Goal: Check status: Check status

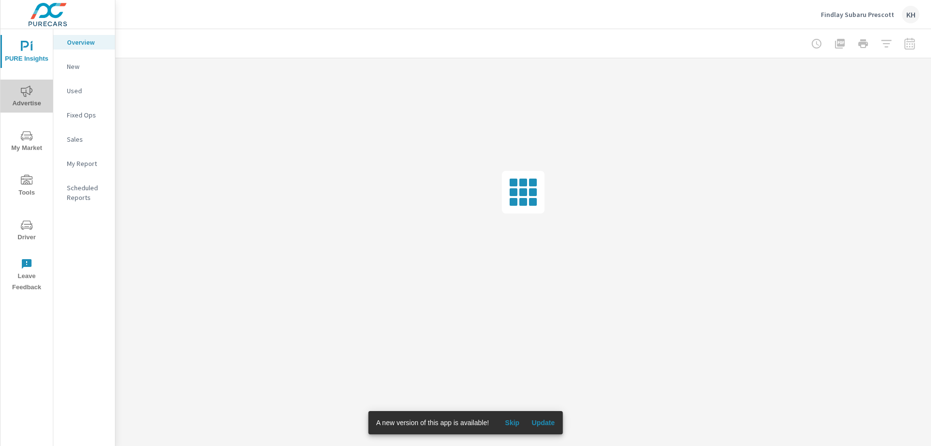
click at [28, 90] on icon "nav menu" at bounding box center [27, 91] width 12 height 12
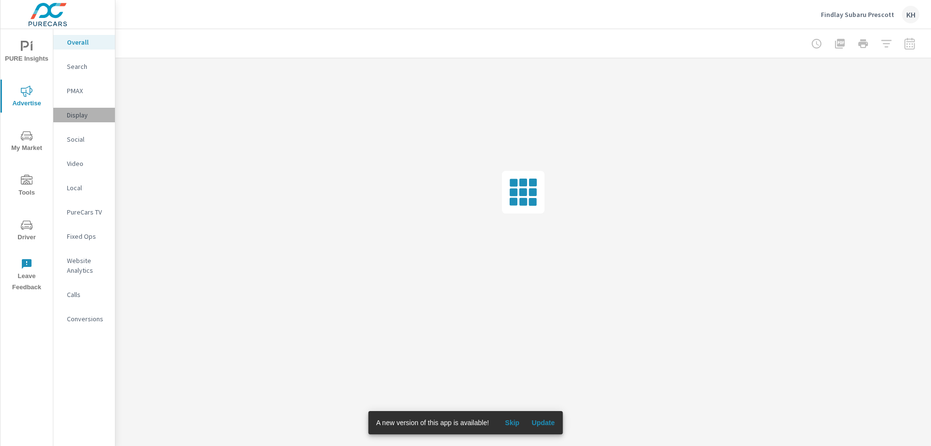
click at [81, 108] on div "Display" at bounding box center [84, 115] width 62 height 15
click at [546, 423] on span "Update" at bounding box center [543, 422] width 23 height 9
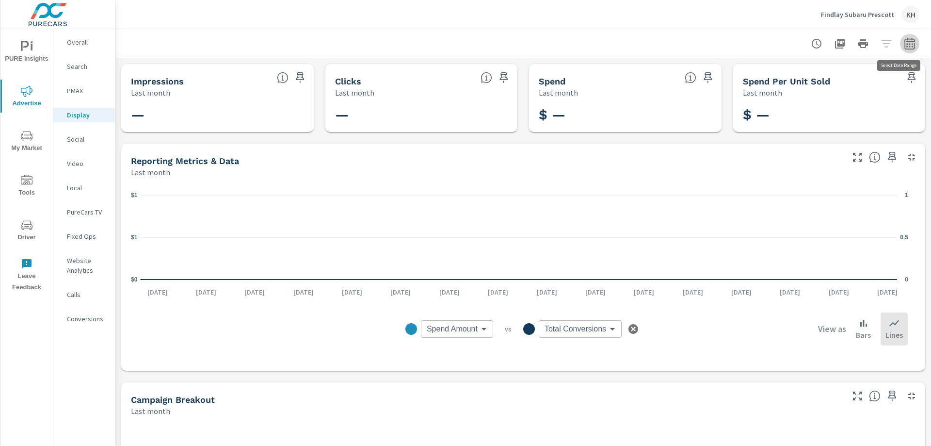
click at [905, 41] on icon "button" at bounding box center [910, 43] width 10 height 12
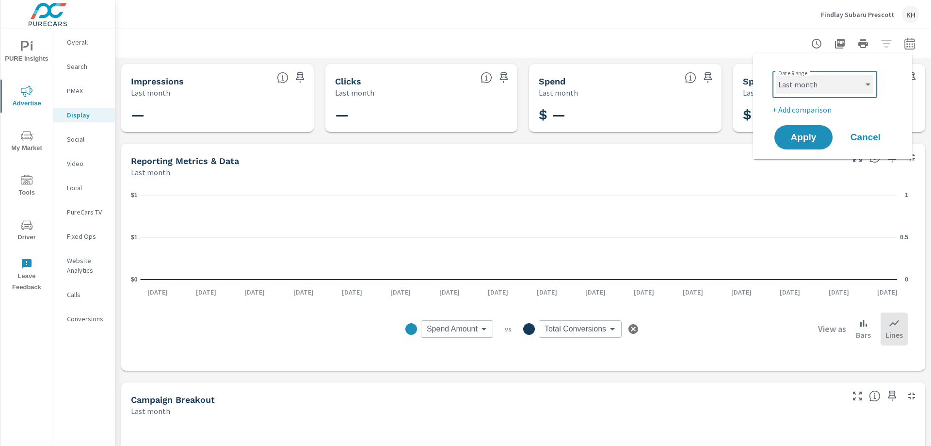
click at [845, 77] on select "Custom [DATE] Last week Last 7 days Last 14 days Last 30 days Last 45 days Last…" at bounding box center [825, 84] width 97 height 19
click at [777, 75] on select "Custom [DATE] Last week Last 7 days Last 14 days Last 30 days Last 45 days Last…" at bounding box center [825, 84] width 97 height 19
select select "Month to date"
click at [796, 142] on span "Apply" at bounding box center [804, 137] width 40 height 9
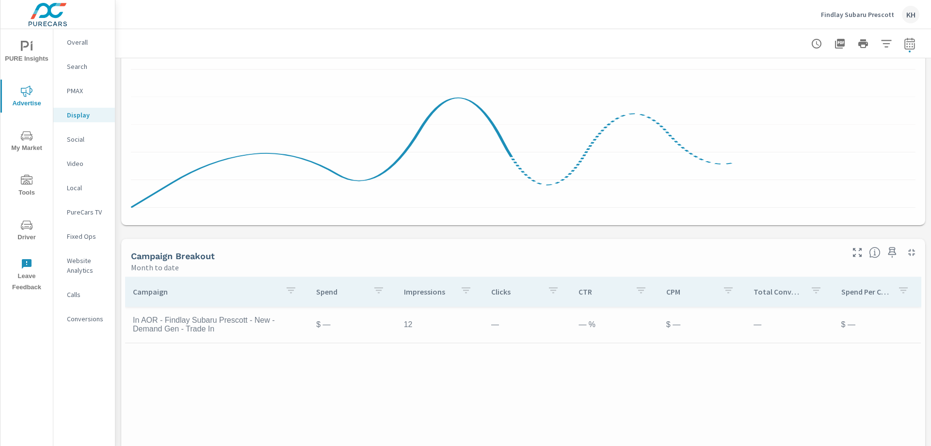
scroll to position [64, 0]
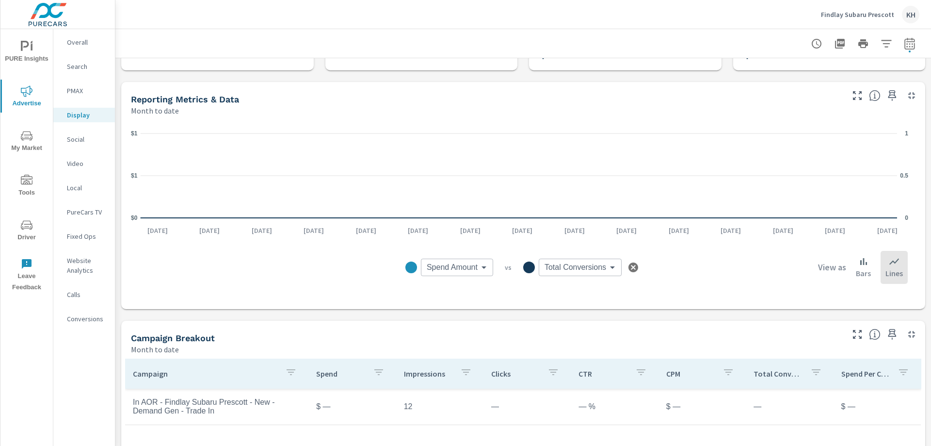
scroll to position [243, 0]
